Goal: Transaction & Acquisition: Purchase product/service

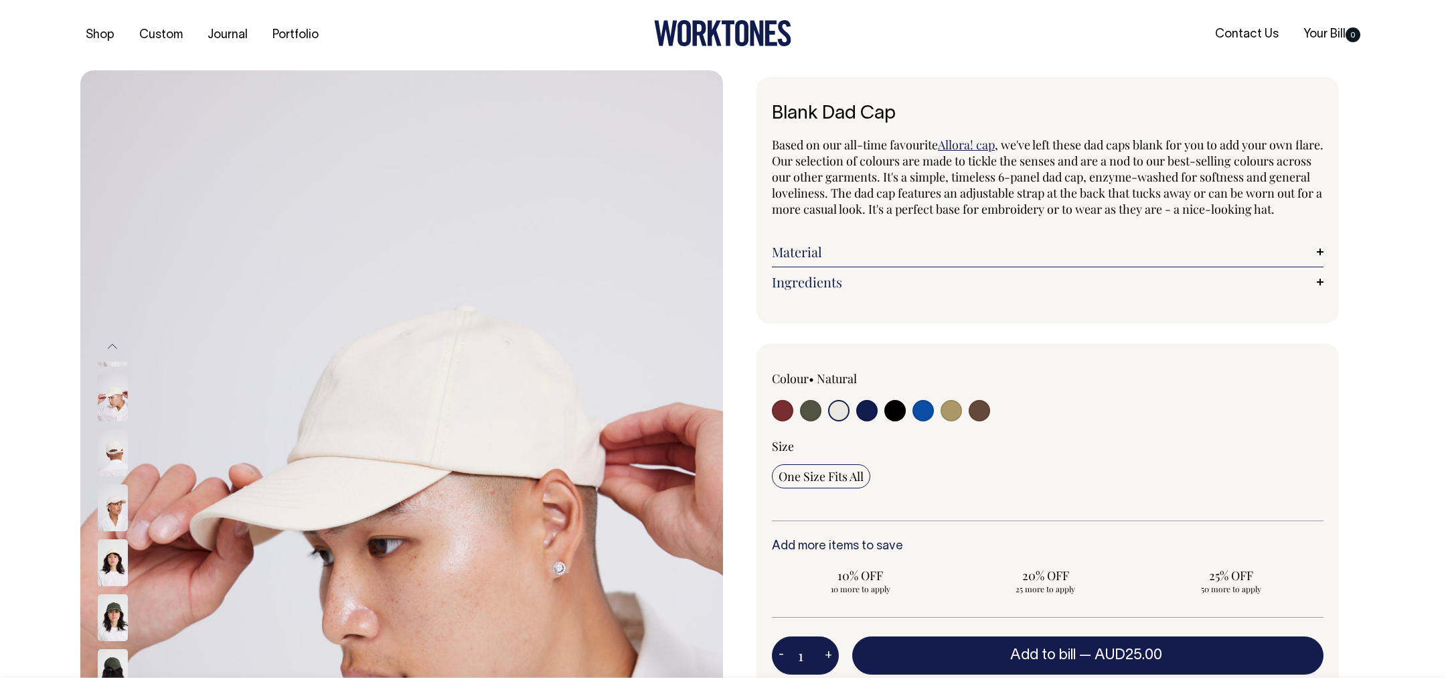
select select "Natural"
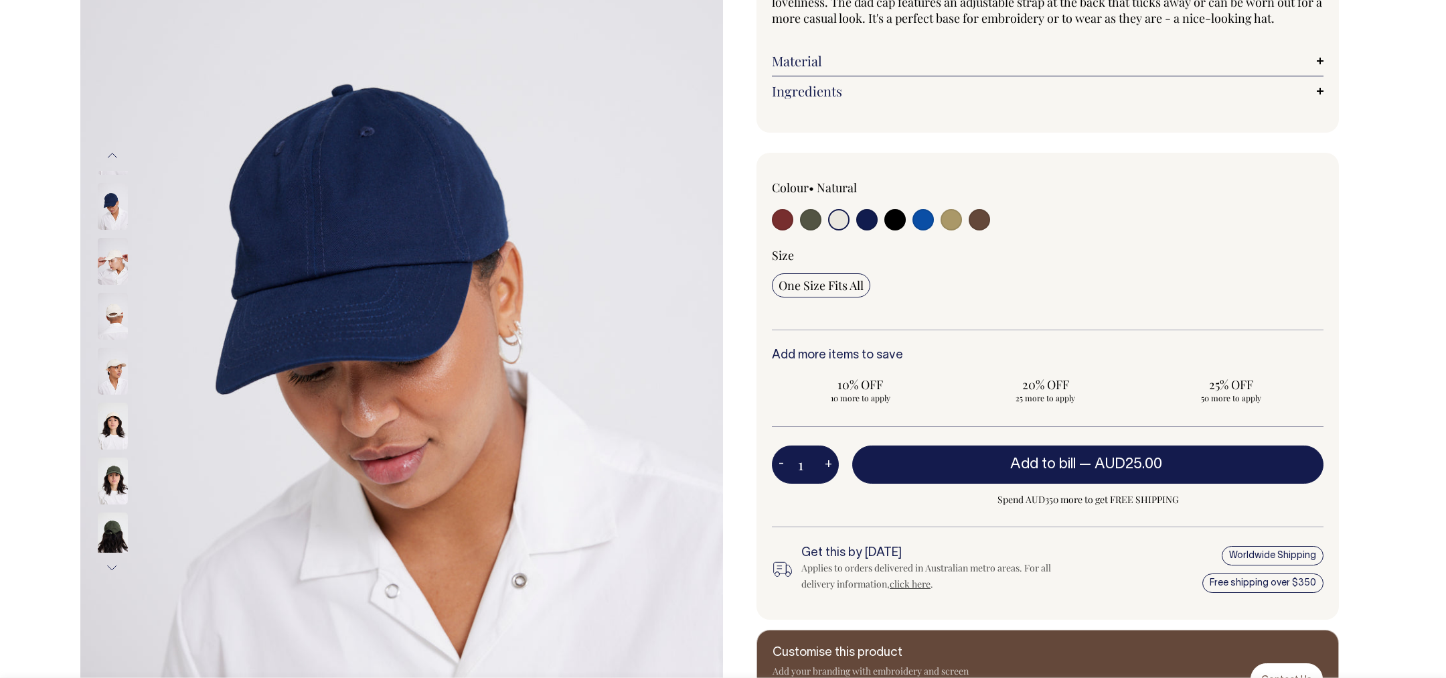
click at [112, 154] on button "Previous" at bounding box center [112, 156] width 20 height 30
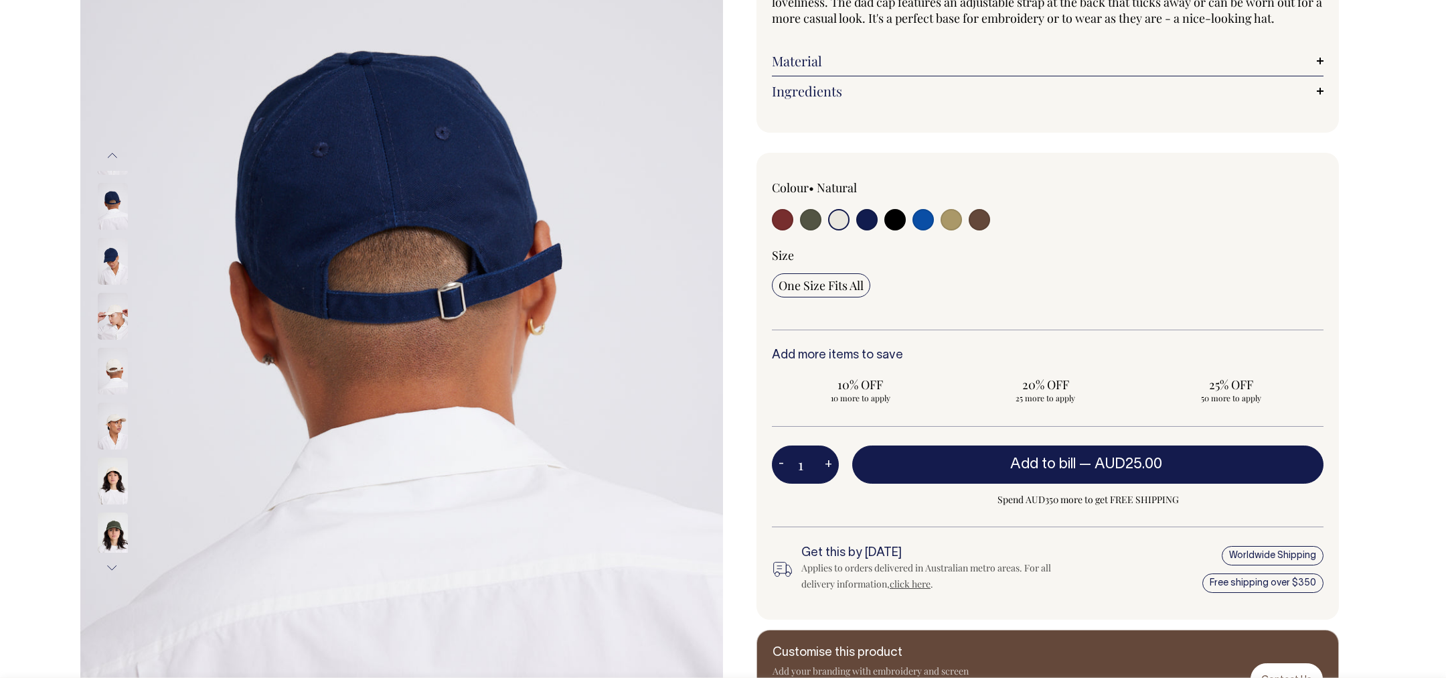
click at [111, 474] on img at bounding box center [113, 480] width 30 height 47
